Goal: Information Seeking & Learning: Stay updated

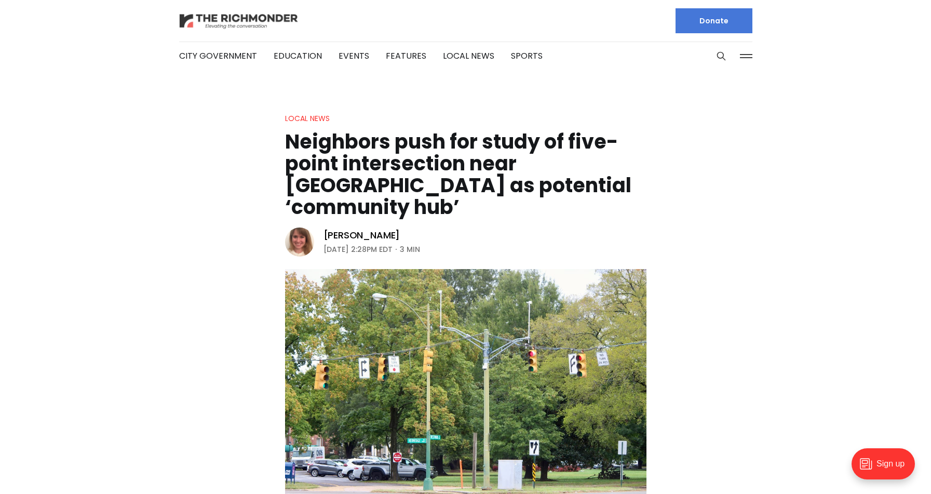
click at [246, 24] on img at bounding box center [238, 21] width 119 height 18
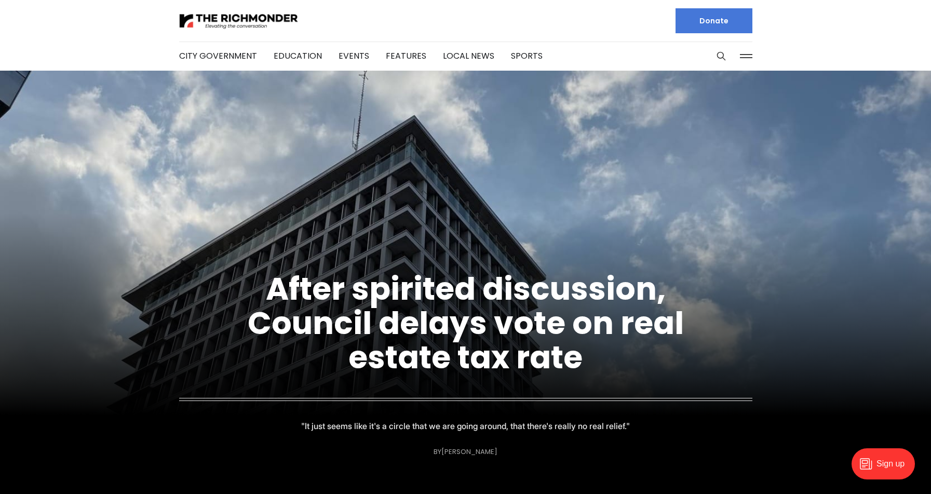
drag, startPoint x: 533, startPoint y: 264, endPoint x: 526, endPoint y: 258, distance: 9.9
click at [533, 264] on figcaption "After spirited discussion, Council delays vote on real estate tax rate "It just…" at bounding box center [465, 341] width 931 height 257
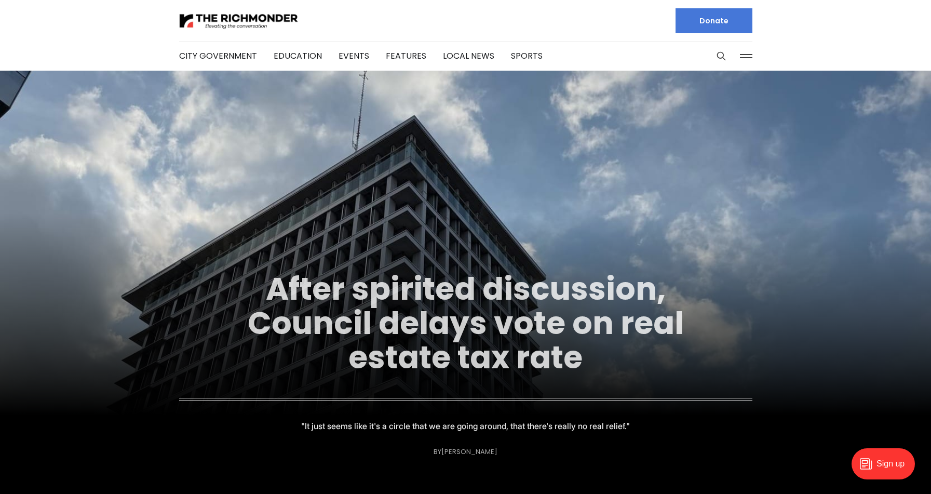
click at [503, 313] on link "After spirited discussion, Council delays vote on real estate tax rate" at bounding box center [466, 323] width 436 height 112
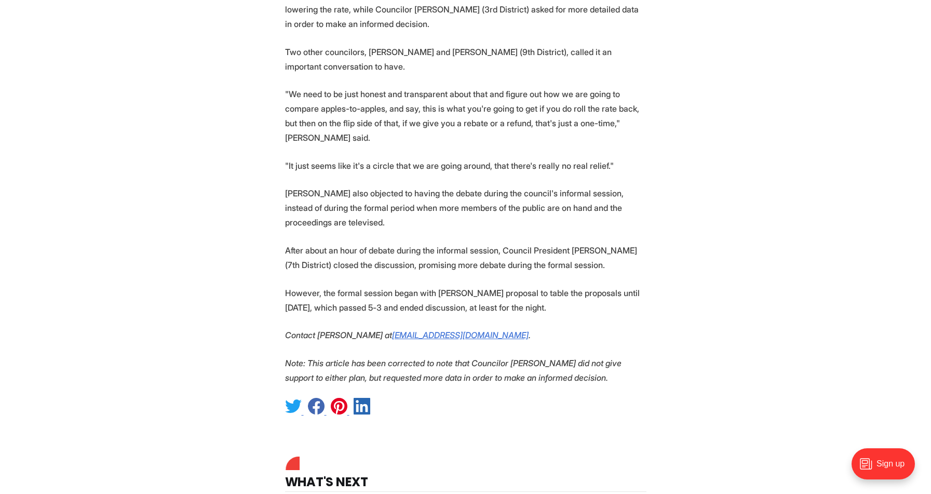
scroll to position [1267, 0]
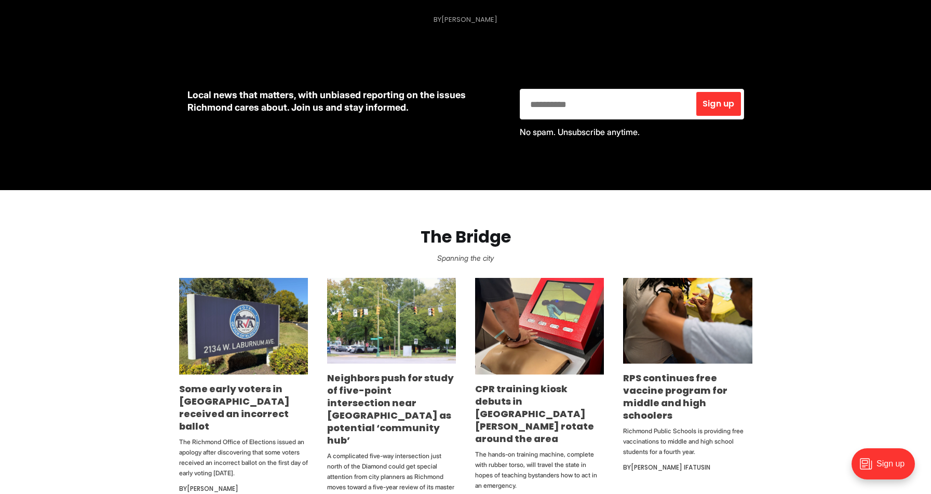
scroll to position [472, 0]
